Goal: Check status

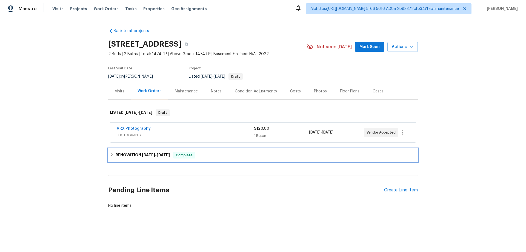
drag, startPoint x: 149, startPoint y: 154, endPoint x: 93, endPoint y: 143, distance: 56.7
click at [148, 154] on span "[DATE]" at bounding box center [148, 155] width 13 height 4
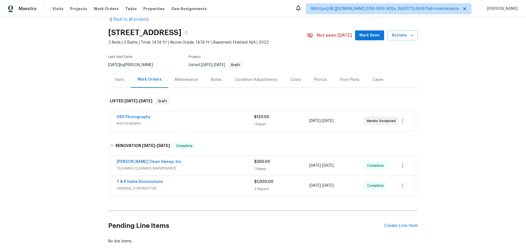
scroll to position [26, 0]
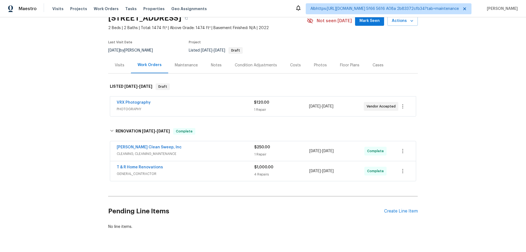
click at [65, 142] on div "Back to all projects [STREET_ADDRESS] 2 Beds | 2 Baths | Total: 1474 ft² | Abov…" at bounding box center [263, 134] width 526 height 234
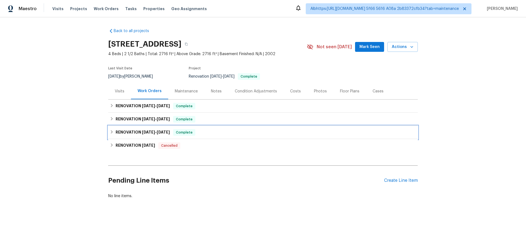
drag, startPoint x: 137, startPoint y: 134, endPoint x: 131, endPoint y: 124, distance: 11.8
click at [137, 134] on h6 "RENOVATION [DATE] - [DATE]" at bounding box center [143, 132] width 54 height 7
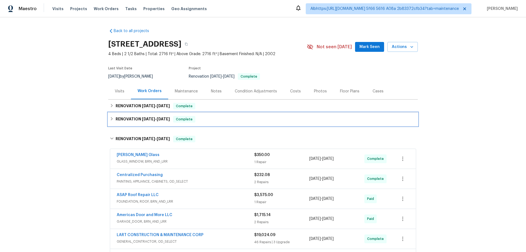
click at [130, 123] on div "RENOVATION [DATE] - [DATE] Complete" at bounding box center [262, 119] width 309 height 13
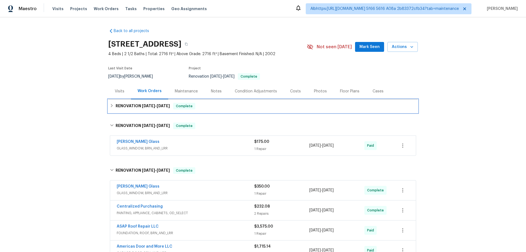
click at [129, 109] on h6 "RENOVATION [DATE] - [DATE]" at bounding box center [143, 106] width 54 height 7
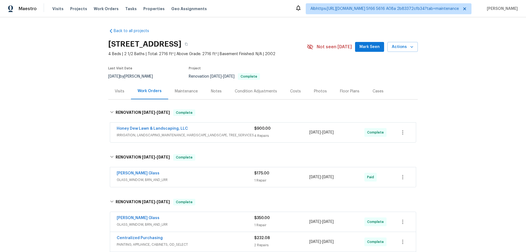
click at [50, 122] on div "Back to all projects [STREET_ADDRESS] 4 Beds | 2 1/2 Baths | Total: 2716 ft² | …" at bounding box center [263, 134] width 526 height 234
click at [90, 137] on div "Back to all projects [STREET_ADDRESS] 4 Beds | 2 1/2 Baths | Total: 2716 ft² | …" at bounding box center [263, 134] width 526 height 234
